Goal: Find specific page/section: Find specific page/section

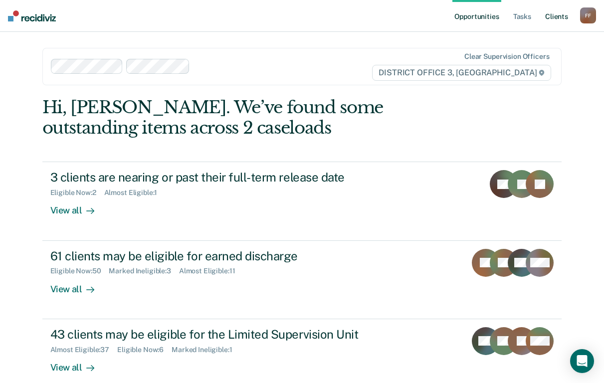
click at [555, 16] on link "Client s" at bounding box center [556, 16] width 27 height 32
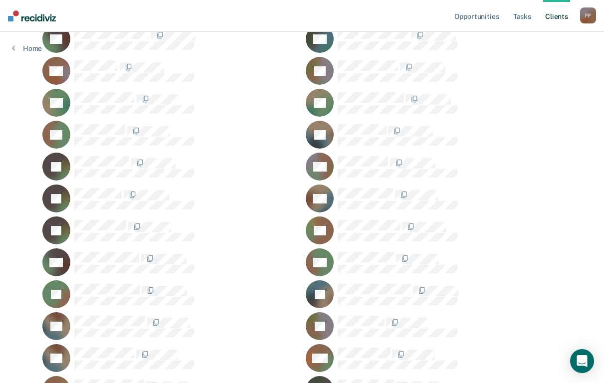
scroll to position [412, 0]
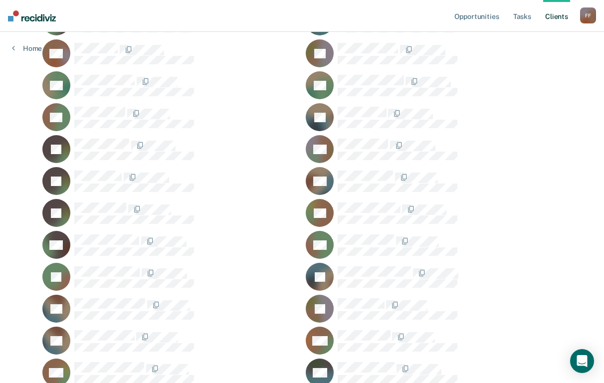
click at [545, 180] on div at bounding box center [450, 177] width 224 height 13
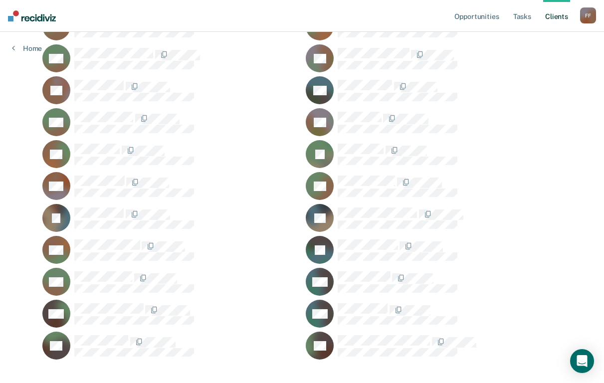
scroll to position [1060, 0]
